Goal: Information Seeking & Learning: Learn about a topic

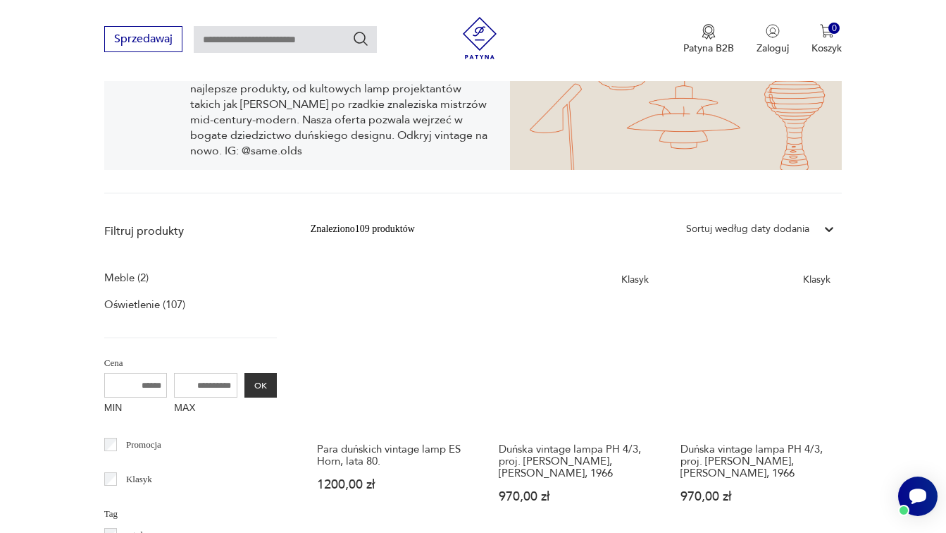
scroll to position [352, 0]
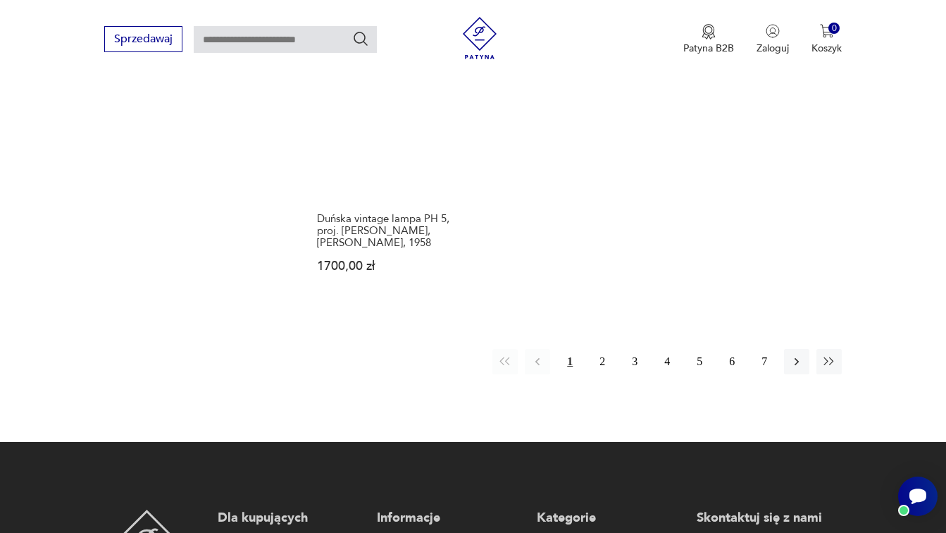
scroll to position [2049, 0]
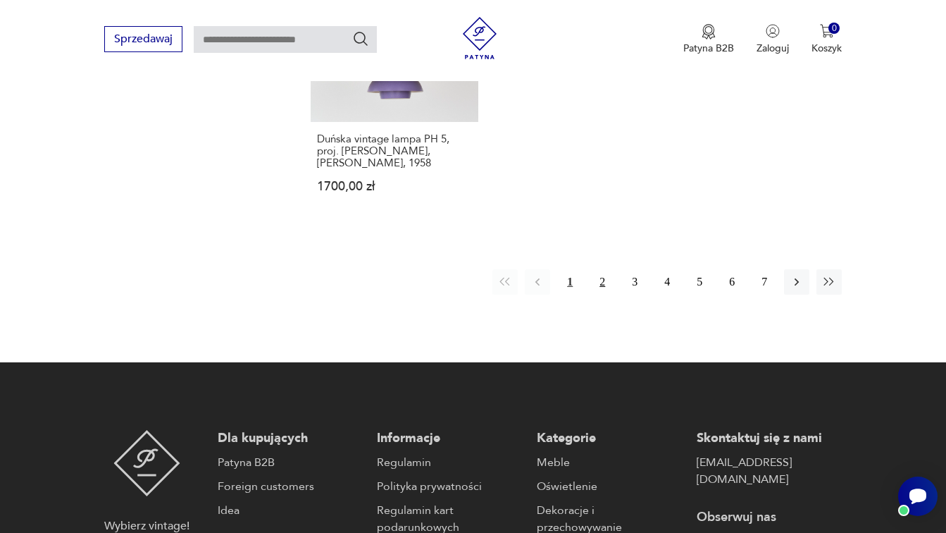
click at [606, 295] on button "2" at bounding box center [602, 281] width 25 height 25
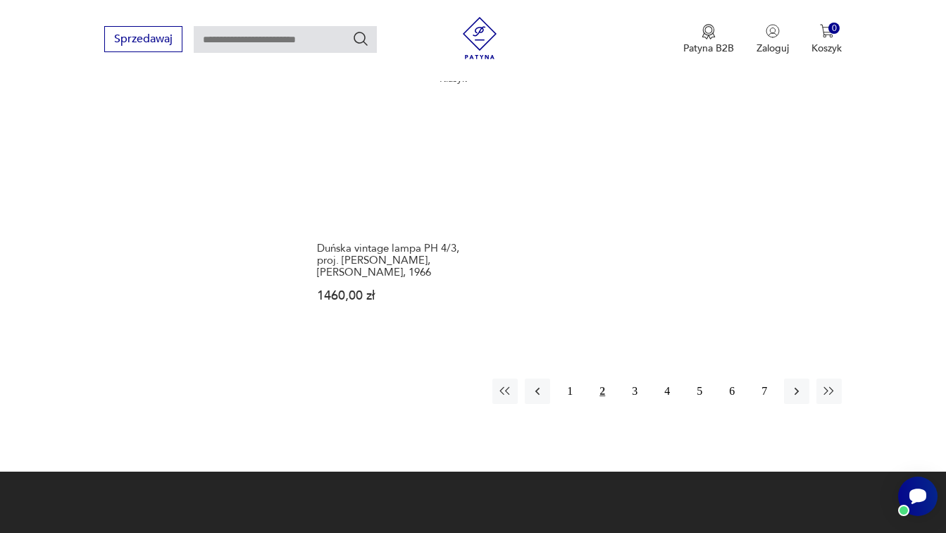
scroll to position [1962, 0]
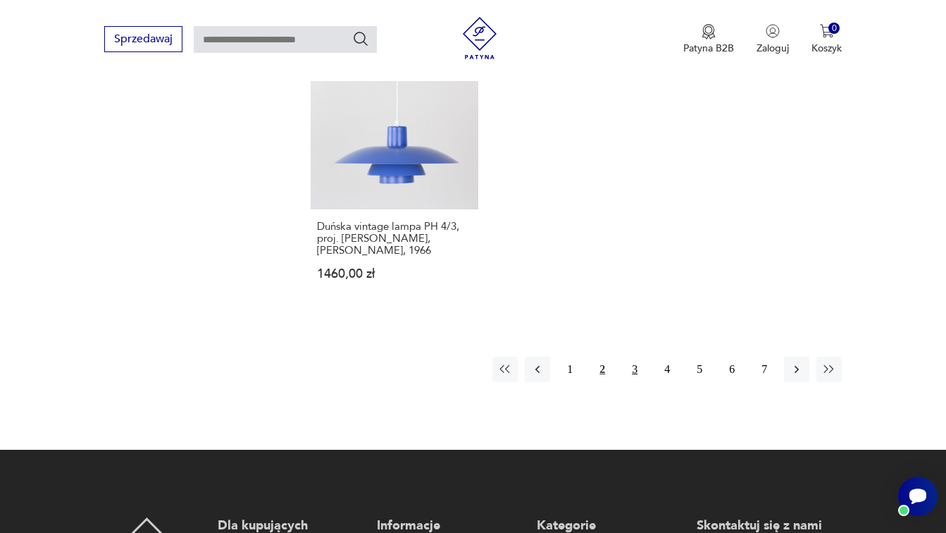
click at [633, 382] on button "3" at bounding box center [634, 369] width 25 height 25
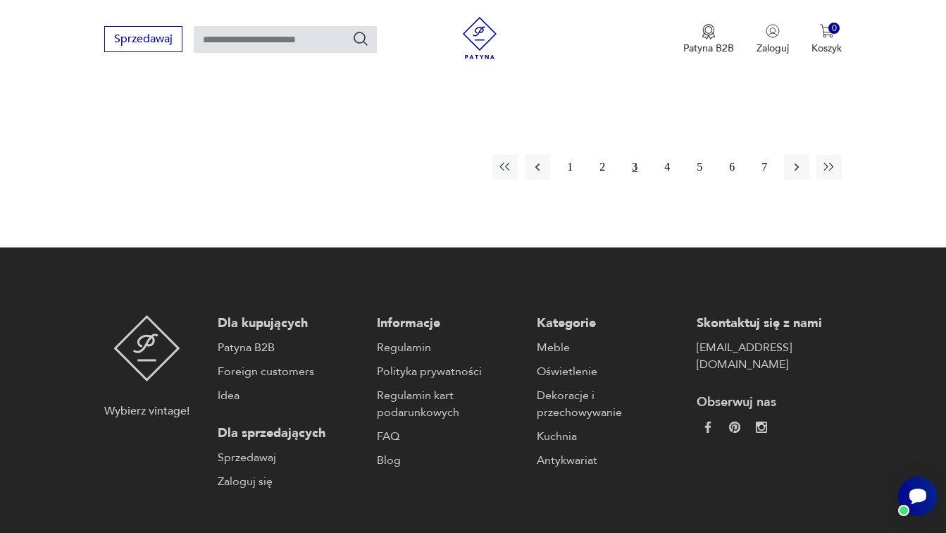
scroll to position [2190, 0]
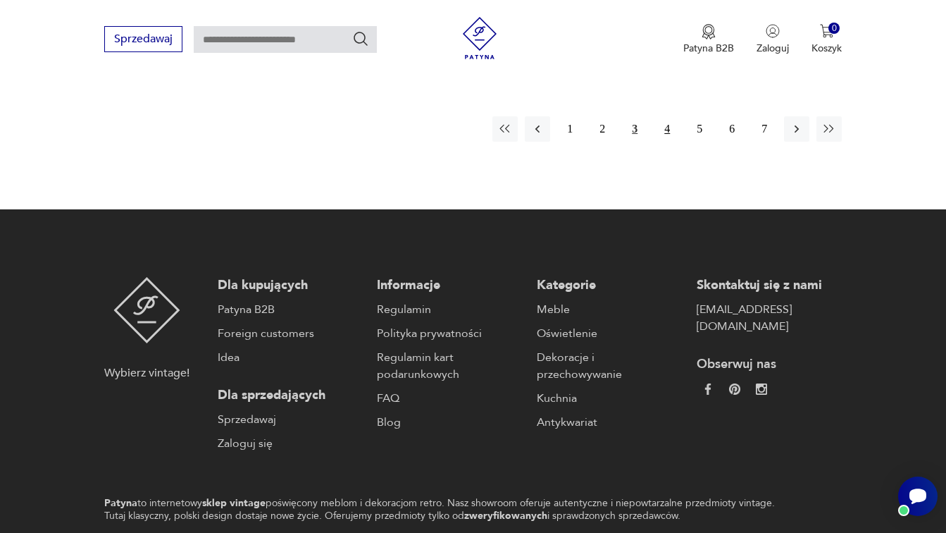
click at [664, 142] on button "4" at bounding box center [667, 128] width 25 height 25
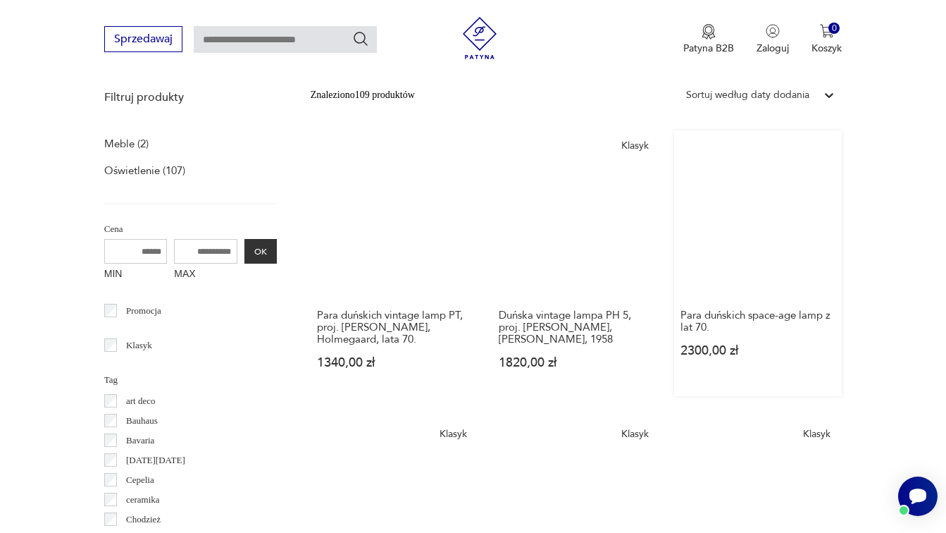
scroll to position [420, 0]
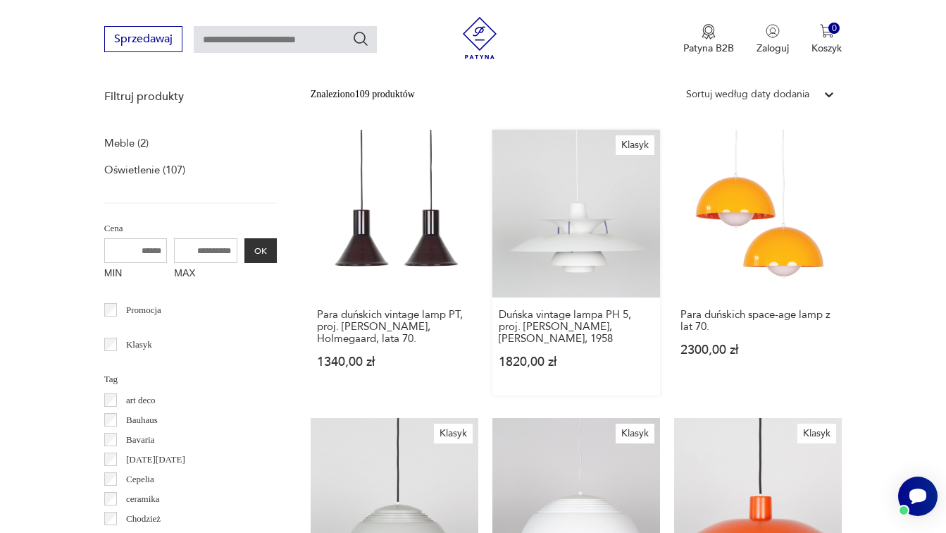
click at [559, 276] on link "Klasyk Duńska vintage lampa PH 5, proj. [PERSON_NAME], [PERSON_NAME], 1958 1820…" at bounding box center [577, 263] width 168 height 266
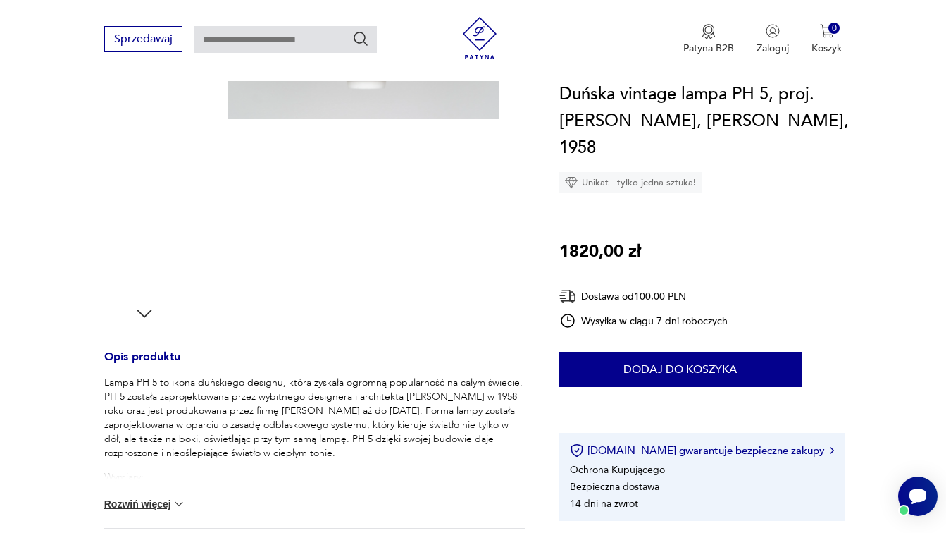
scroll to position [319, 1]
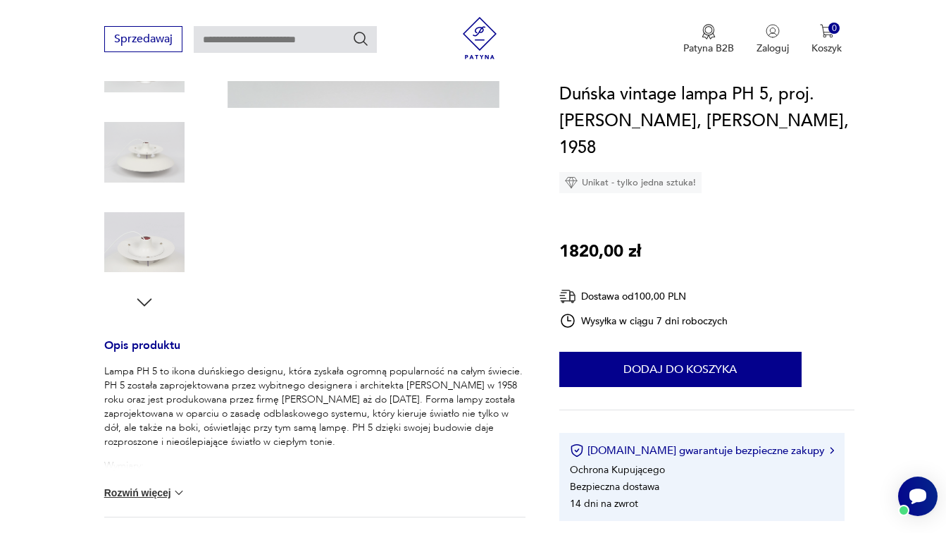
click at [146, 166] on img at bounding box center [144, 152] width 80 height 80
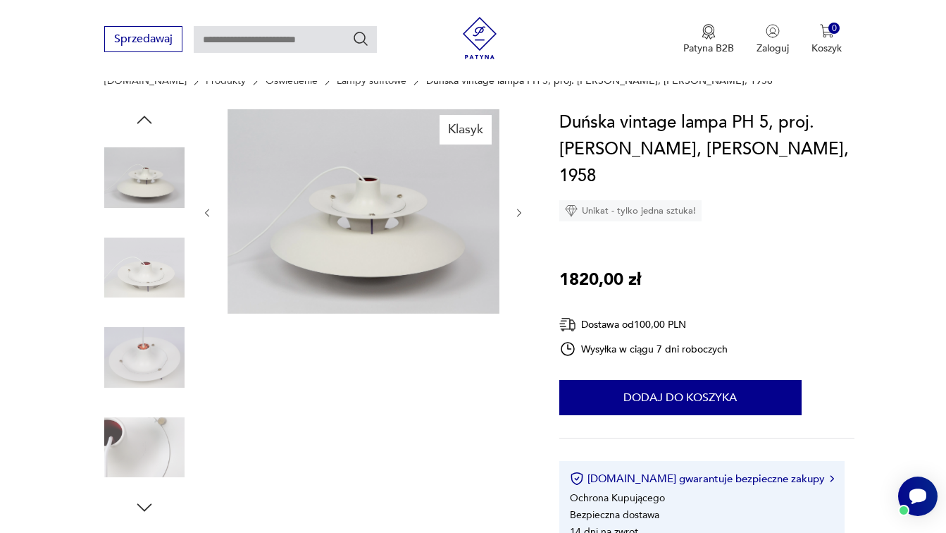
scroll to position [122, 0]
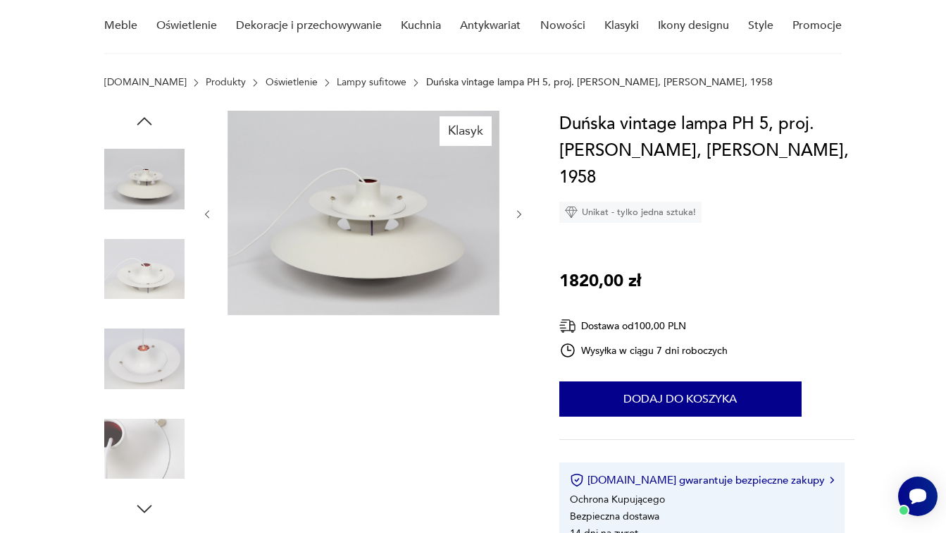
click at [149, 308] on img at bounding box center [144, 269] width 80 height 80
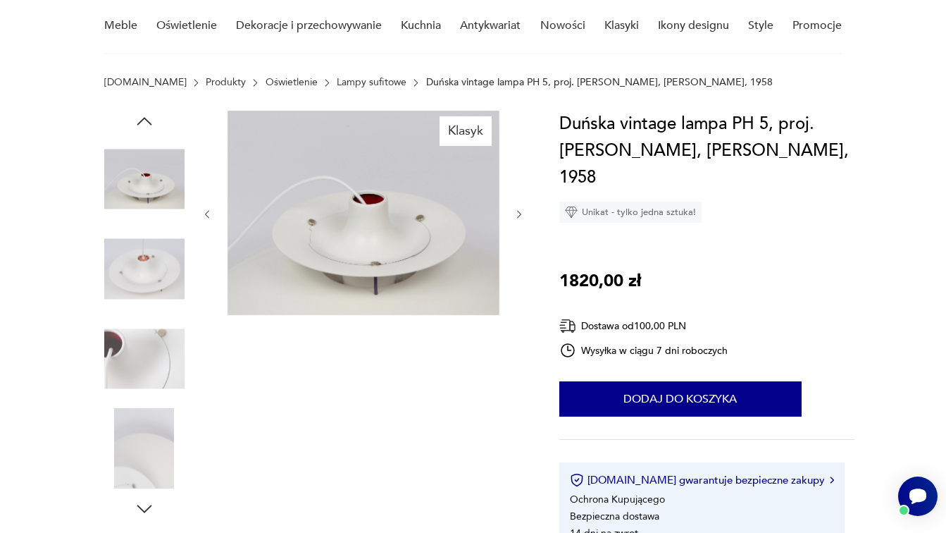
click at [149, 363] on img at bounding box center [144, 359] width 80 height 80
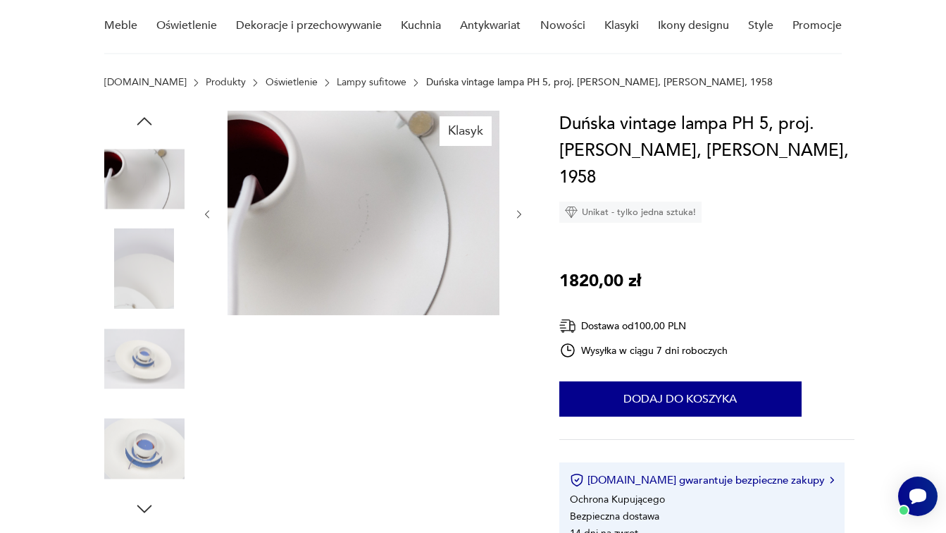
click at [149, 402] on div at bounding box center [144, 315] width 80 height 352
click at [152, 498] on icon "button" at bounding box center [144, 508] width 21 height 21
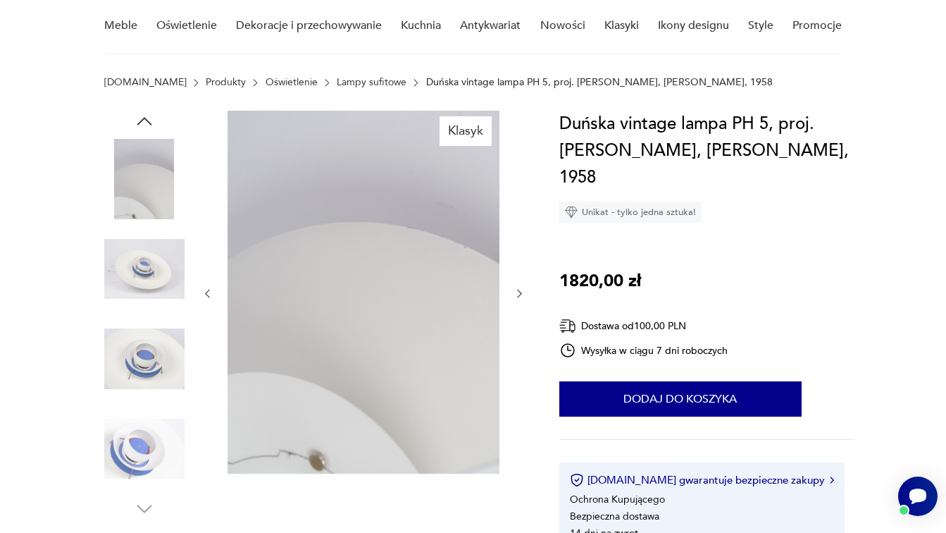
click at [137, 340] on img at bounding box center [144, 359] width 80 height 80
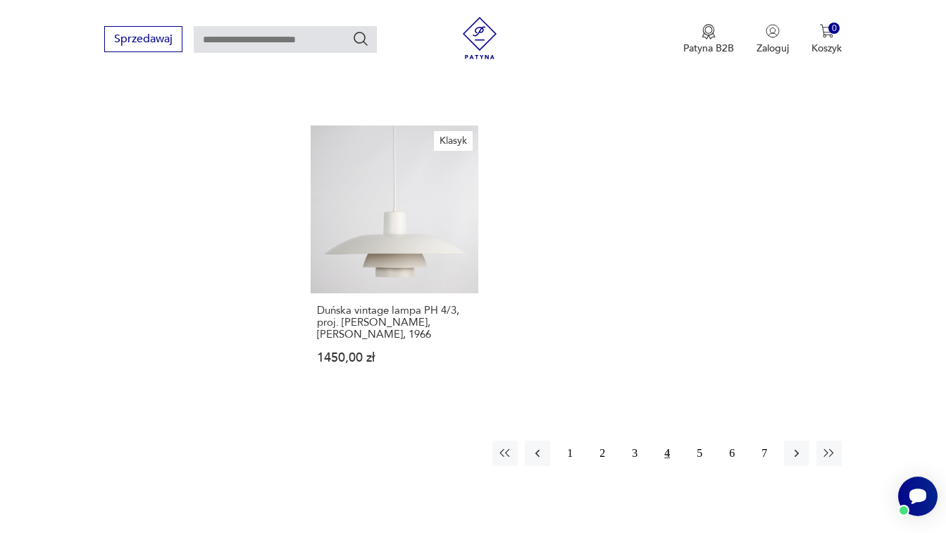
scroll to position [1950, 0]
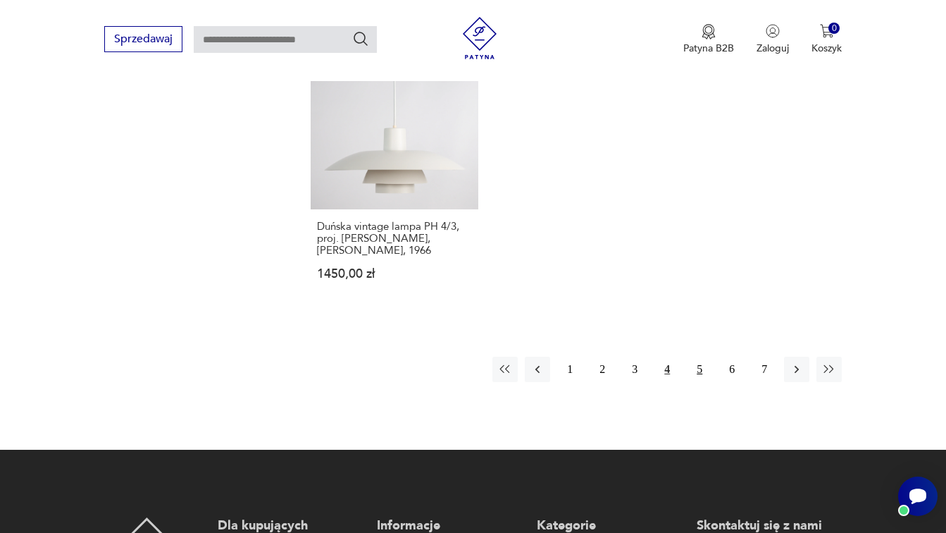
click at [695, 382] on button "5" at bounding box center [699, 369] width 25 height 25
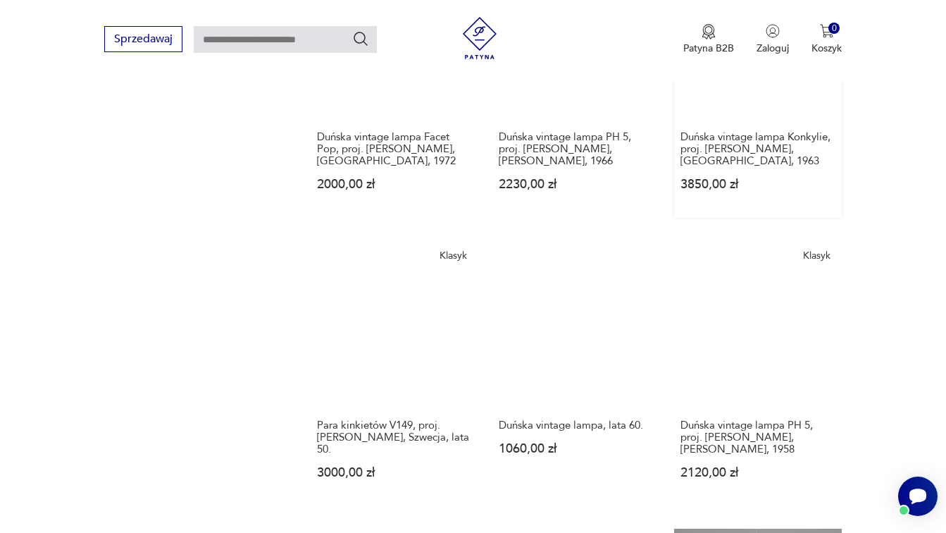
scroll to position [1297, 0]
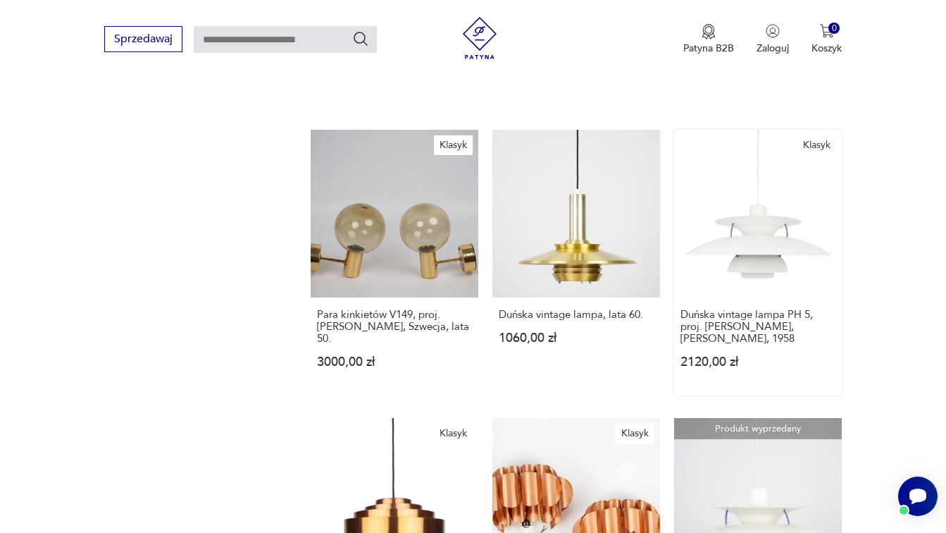
click at [772, 210] on link "Klasyk Duńska vintage lampa PH 5, proj. [PERSON_NAME], [PERSON_NAME], 1958 2120…" at bounding box center [758, 263] width 168 height 266
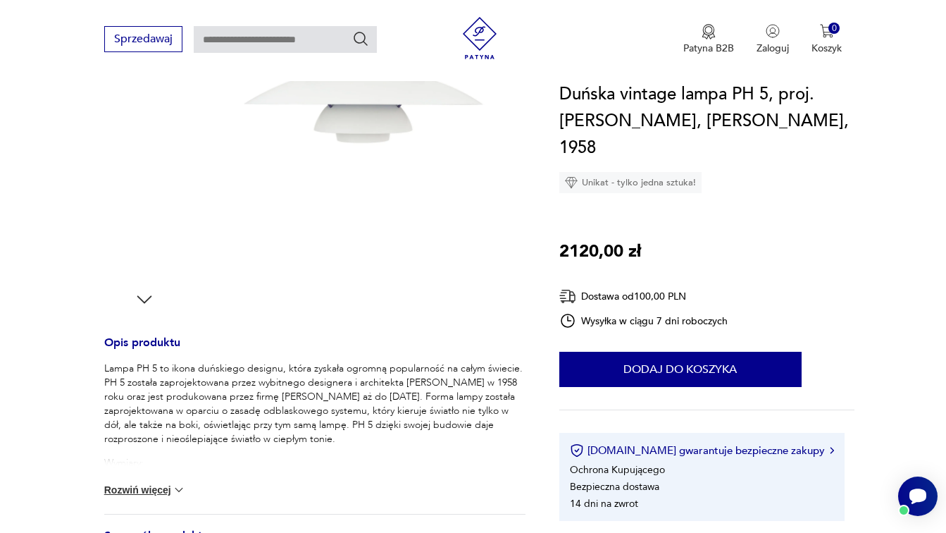
scroll to position [407, 0]
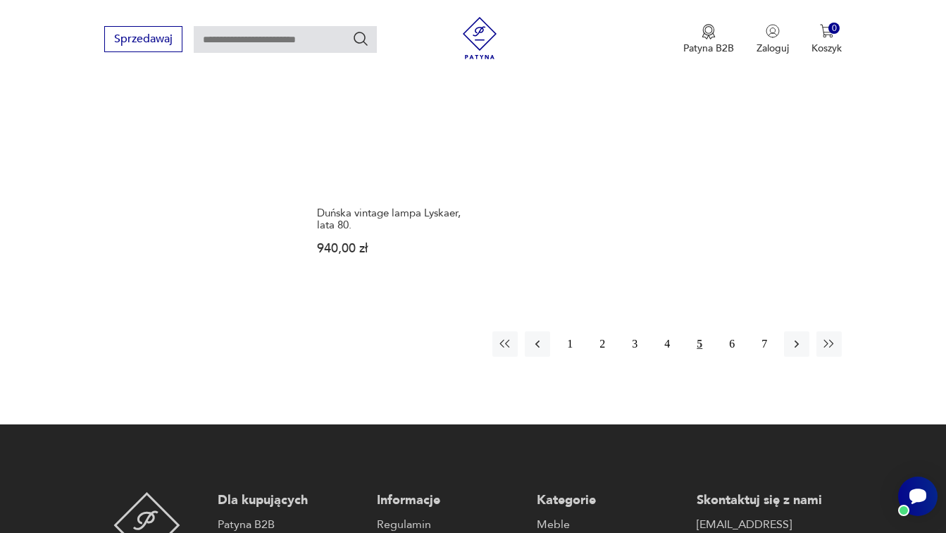
scroll to position [2005, 0]
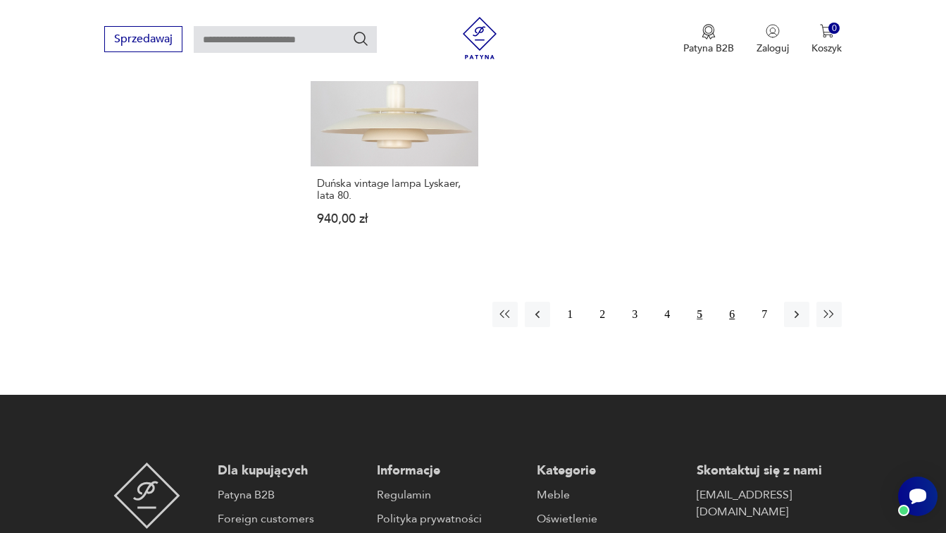
click at [727, 327] on button "6" at bounding box center [731, 314] width 25 height 25
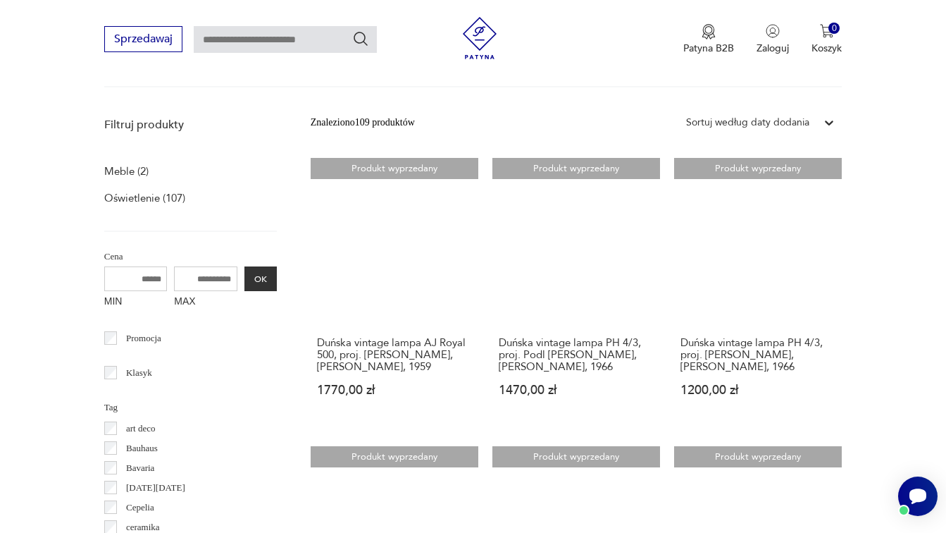
scroll to position [421, 0]
